Goal: Find contact information: Obtain details needed to contact an individual or organization

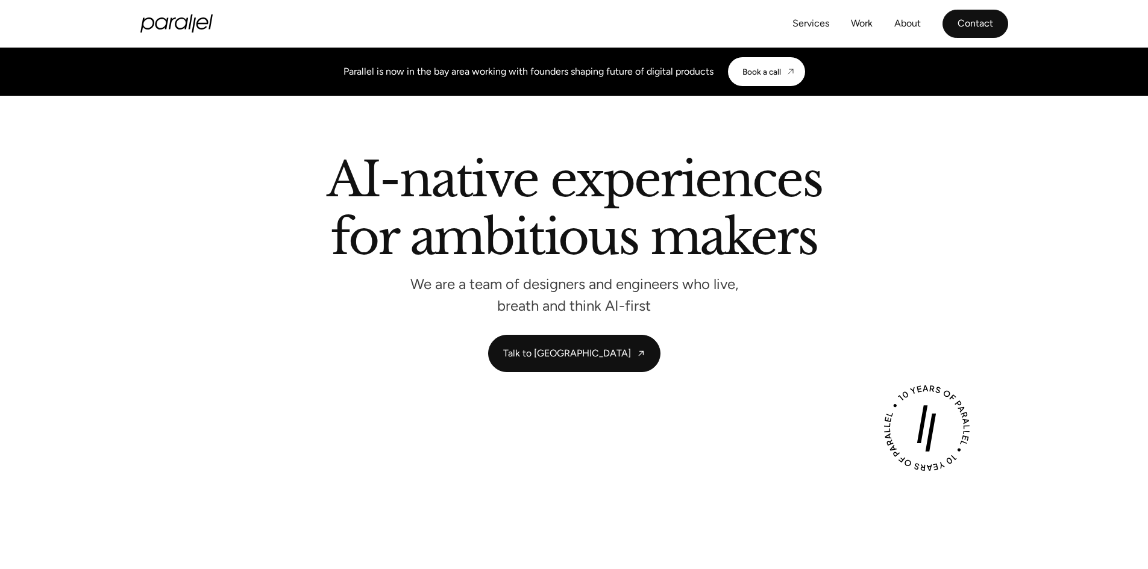
click at [966, 22] on link "Contact" at bounding box center [975, 24] width 66 height 28
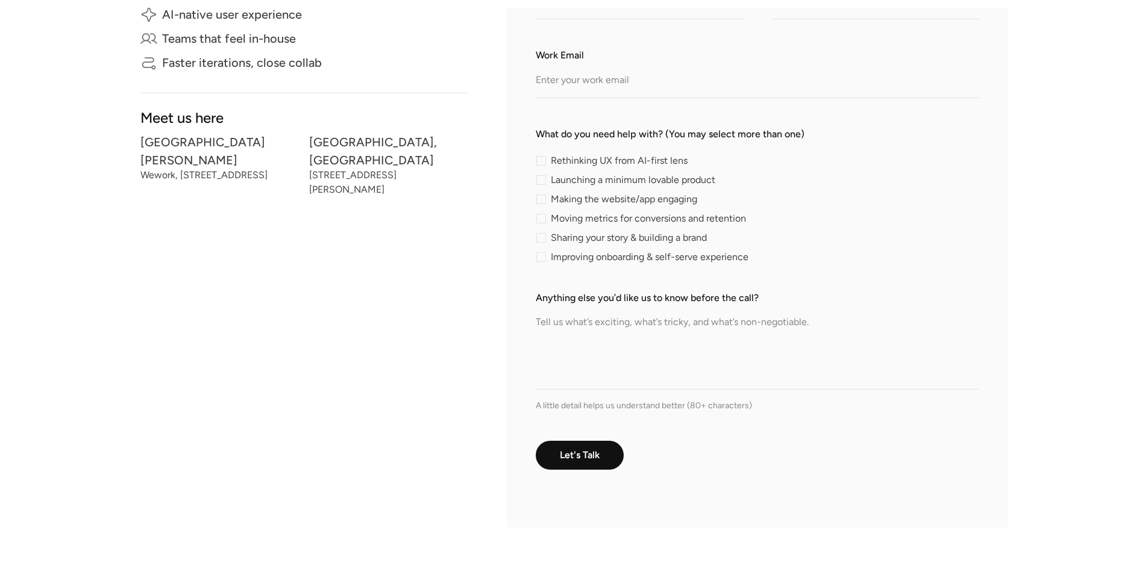
scroll to position [361, 0]
click at [598, 322] on textarea "Anything else you’d like us to know before the call?" at bounding box center [757, 346] width 443 height 84
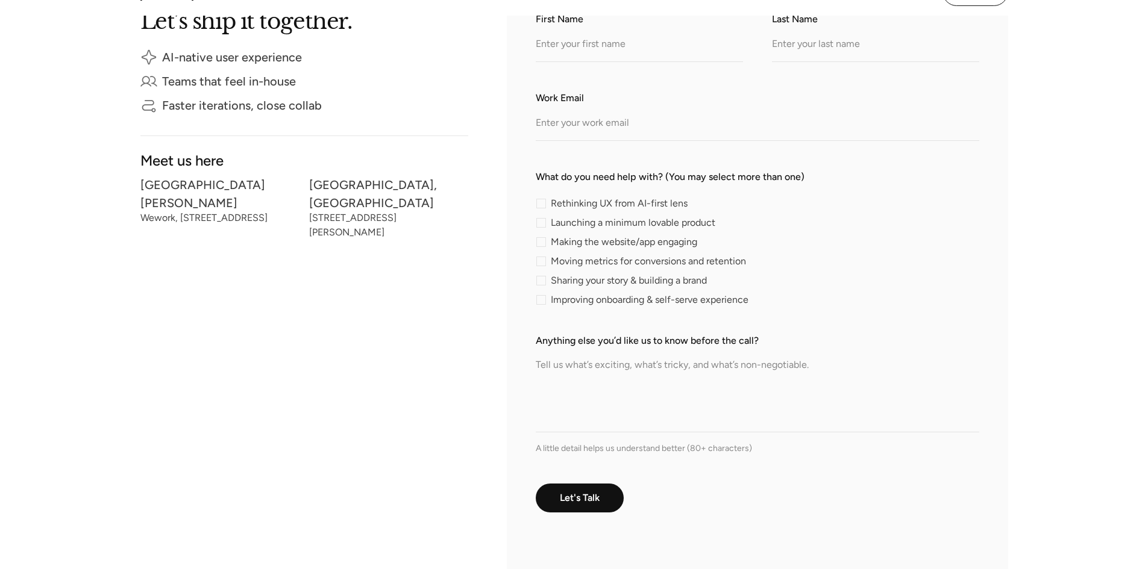
scroll to position [301, 0]
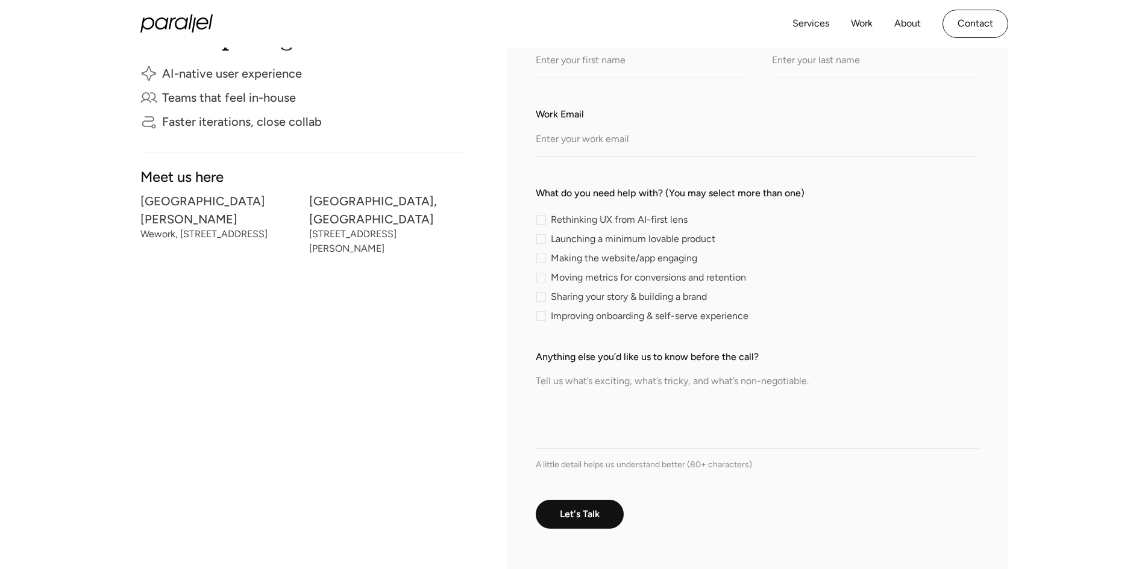
click at [557, 397] on textarea "Anything else you’d like us to know before the call?" at bounding box center [757, 406] width 443 height 84
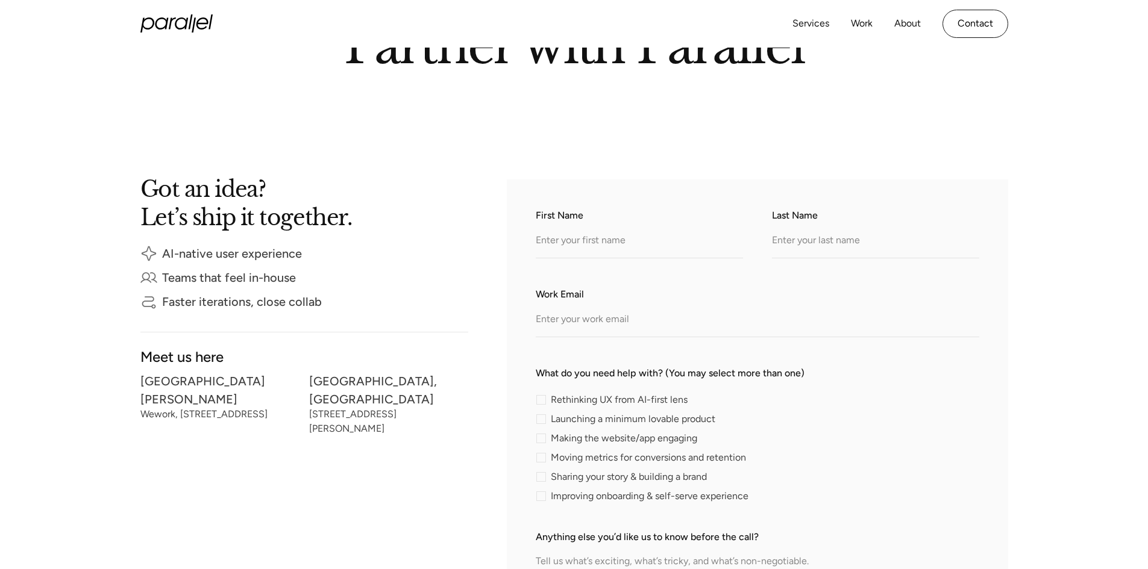
scroll to position [120, 0]
